Goal: Information Seeking & Learning: Learn about a topic

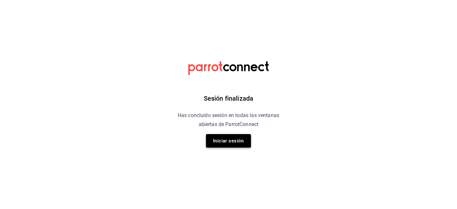
click at [234, 138] on button "Iniciar sesión" at bounding box center [228, 140] width 45 height 13
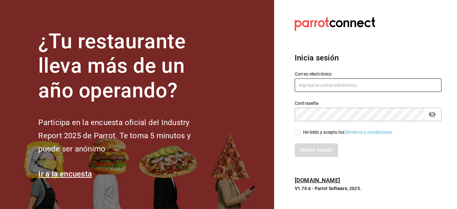
type input "[EMAIL_ADDRESS][DOMAIN_NAME]"
click at [298, 131] on input "He leído y acepto los Términos y condiciones." at bounding box center [298, 132] width 6 height 6
checkbox input "true"
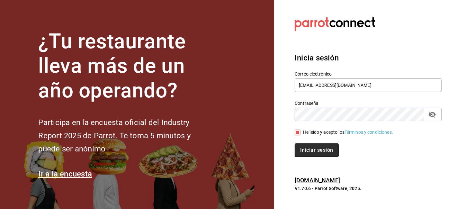
click at [309, 149] on button "Iniciar sesión" at bounding box center [317, 149] width 44 height 13
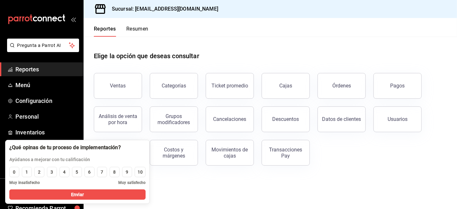
click at [31, 72] on span "Reportes" at bounding box center [46, 69] width 63 height 9
click at [29, 111] on link "Personal" at bounding box center [41, 117] width 83 height 14
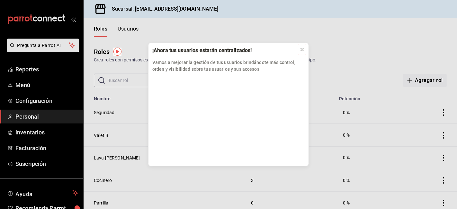
click at [304, 49] on icon at bounding box center [301, 49] width 5 height 5
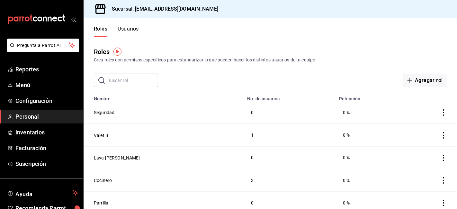
click at [126, 29] on button "Usuarios" at bounding box center [128, 31] width 21 height 11
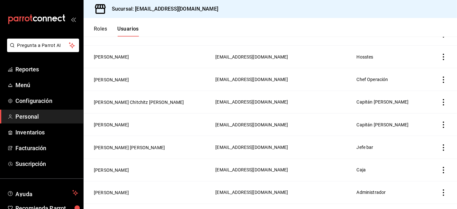
scroll to position [453, 0]
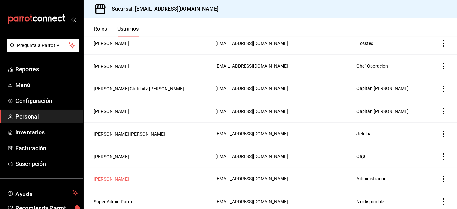
click at [113, 176] on button "JONATHAN RUÍZ" at bounding box center [111, 179] width 35 height 6
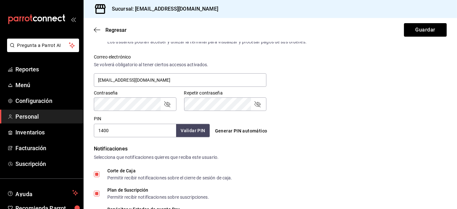
scroll to position [235, 0]
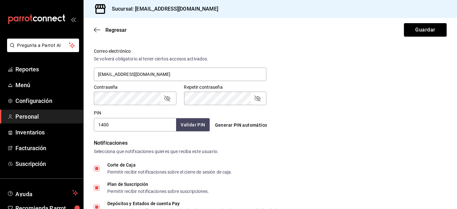
click at [118, 129] on input "1400" at bounding box center [135, 124] width 82 height 13
type input "1"
type input "2591"
click at [187, 126] on button "Validar PIN" at bounding box center [192, 125] width 34 height 14
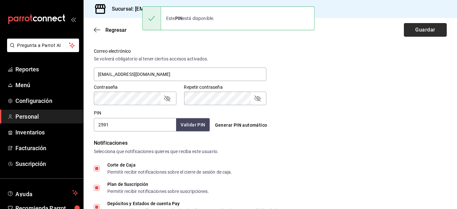
click at [421, 29] on button "Guardar" at bounding box center [425, 29] width 43 height 13
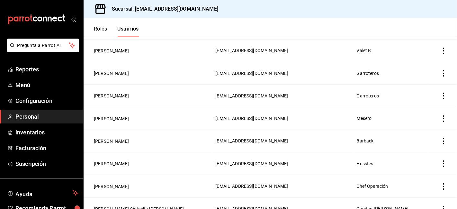
scroll to position [332, 0]
click at [440, 116] on icon "actions" at bounding box center [443, 119] width 6 height 6
click at [392, 90] on div at bounding box center [228, 104] width 457 height 209
click at [392, 90] on td "Garroteros" at bounding box center [390, 96] width 75 height 22
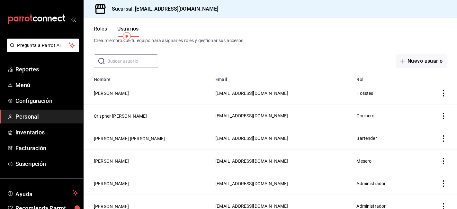
scroll to position [0, 0]
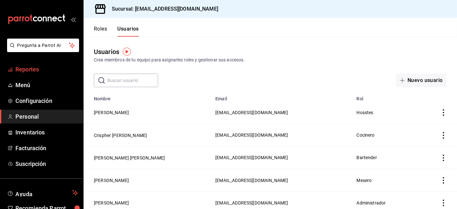
click at [27, 73] on span "Reportes" at bounding box center [46, 69] width 63 height 9
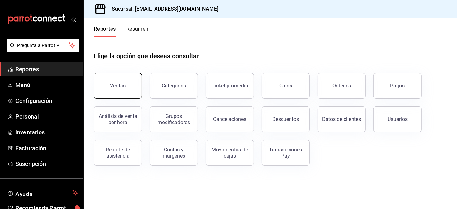
click at [122, 87] on div "Ventas" at bounding box center [118, 86] width 16 height 6
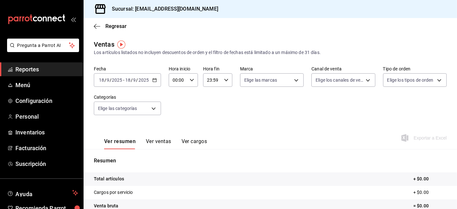
click at [155, 82] on icon "button" at bounding box center [154, 80] width 4 height 4
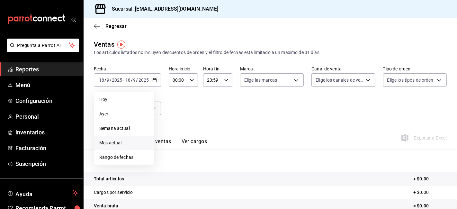
click at [114, 144] on span "Mes actual" at bounding box center [124, 142] width 50 height 7
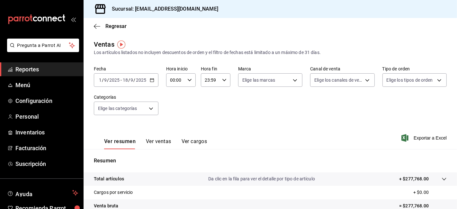
click at [190, 81] on icon "button" at bounding box center [189, 80] width 4 height 4
click at [287, 84] on div at bounding box center [228, 104] width 457 height 209
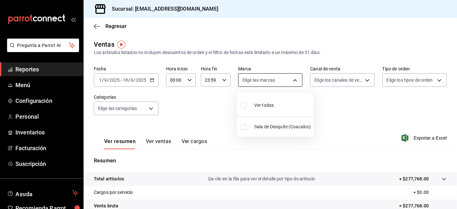
click at [293, 81] on body "Pregunta a Parrot AI Reportes Menú Configuración Personal Inventarios Facturaci…" at bounding box center [228, 104] width 457 height 209
click at [242, 128] on input "checkbox" at bounding box center [244, 127] width 6 height 6
checkbox input "true"
type input "62a8501e-83aa-44fc-a14d-b1e4ad847988"
checkbox input "true"
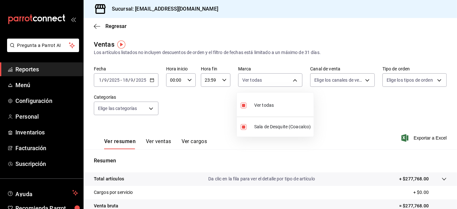
click at [361, 84] on div at bounding box center [228, 104] width 457 height 209
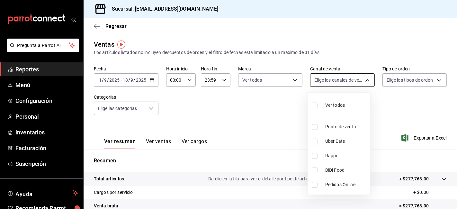
click at [364, 80] on body "Pregunta a Parrot AI Reportes Menú Configuración Personal Inventarios Facturaci…" at bounding box center [228, 104] width 457 height 209
click at [316, 105] on input "checkbox" at bounding box center [315, 105] width 6 height 6
checkbox input "true"
type input "PARROT,UBER_EATS,RAPPI,DIDI_FOOD,ONLINE"
checkbox input "true"
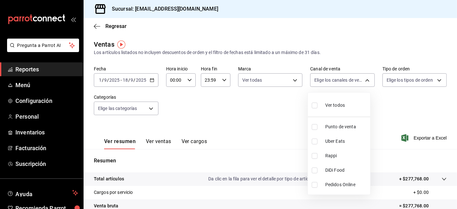
checkbox input "true"
click at [412, 79] on div at bounding box center [228, 104] width 457 height 209
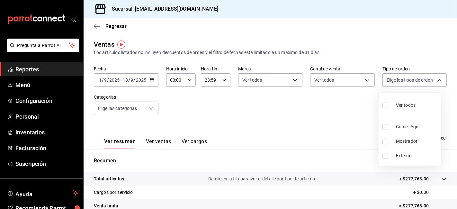
click at [412, 79] on body "Pregunta a Parrot AI Reportes Menú Configuración Personal Inventarios Facturaci…" at bounding box center [228, 104] width 457 height 209
click at [386, 105] on input "checkbox" at bounding box center [385, 105] width 6 height 6
checkbox input "true"
type input "b4afcb73-a955-4faa-bcd1-7a8a7b409d4c,fc56c99d-0768-49fb-a66f-de1741933742,EXTER…"
checkbox input "true"
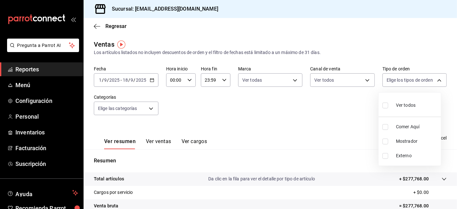
checkbox input "true"
click at [147, 110] on div at bounding box center [228, 104] width 457 height 209
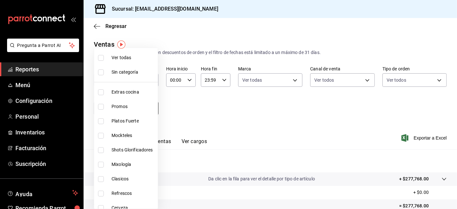
click at [150, 110] on body "Pregunta a Parrot AI Reportes Menú Configuración Personal Inventarios Facturaci…" at bounding box center [228, 104] width 457 height 209
click at [101, 56] on input "checkbox" at bounding box center [101, 58] width 6 height 6
checkbox input "true"
type input "8340ee82-fdc6-4c2c-b8c7-b633ecce2a59,a647f9a8-d100-498c-ac42-1a939deb3db1,16624…"
checkbox input "true"
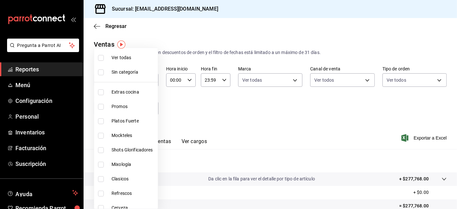
checkbox input "true"
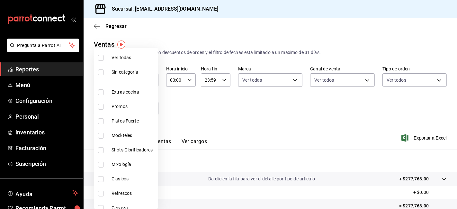
checkbox input "true"
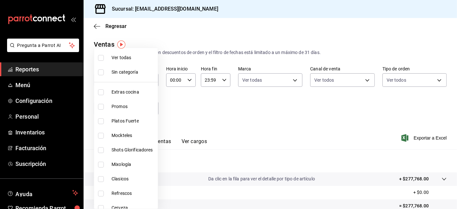
checkbox input "true"
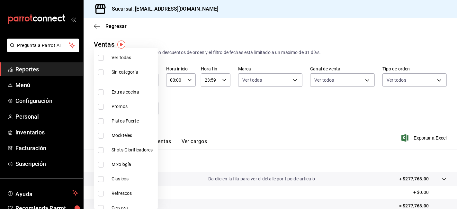
checkbox input "true"
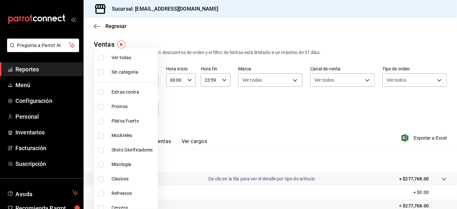
checkbox input "true"
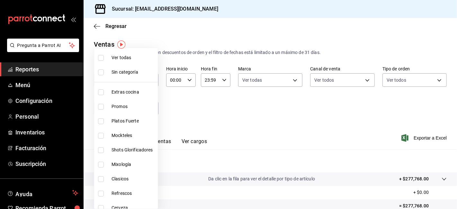
checkbox input "true"
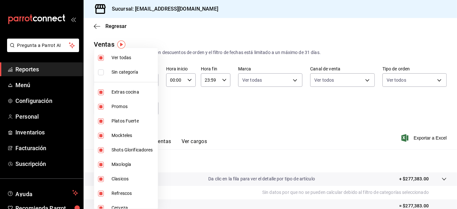
click at [258, 95] on div at bounding box center [228, 104] width 457 height 209
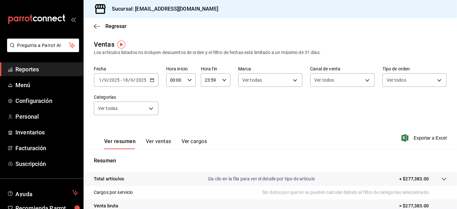
click at [156, 140] on button "Ver ventas" at bounding box center [158, 143] width 25 height 11
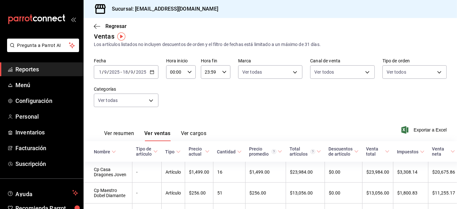
scroll to position [8, 0]
click at [98, 26] on icon "button" at bounding box center [97, 26] width 6 height 6
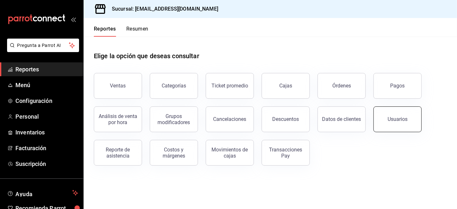
click at [389, 122] on button "Usuarios" at bounding box center [397, 119] width 48 height 26
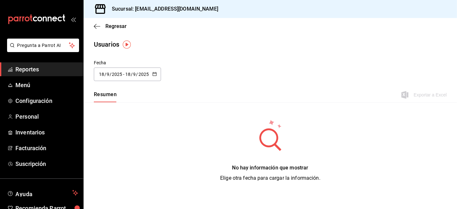
click at [142, 73] on input "2025" at bounding box center [143, 74] width 11 height 5
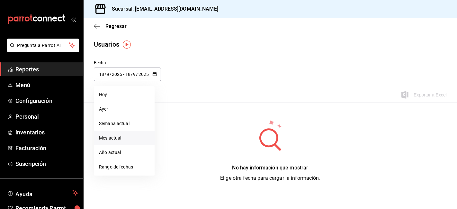
click at [108, 137] on li "Mes actual" at bounding box center [124, 138] width 61 height 14
type input "2025-09-01"
type input "1"
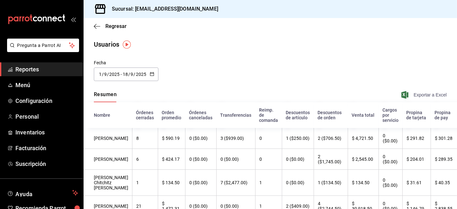
click at [412, 92] on span "Exportar a Excel" at bounding box center [424, 95] width 44 height 8
